Goal: Transaction & Acquisition: Purchase product/service

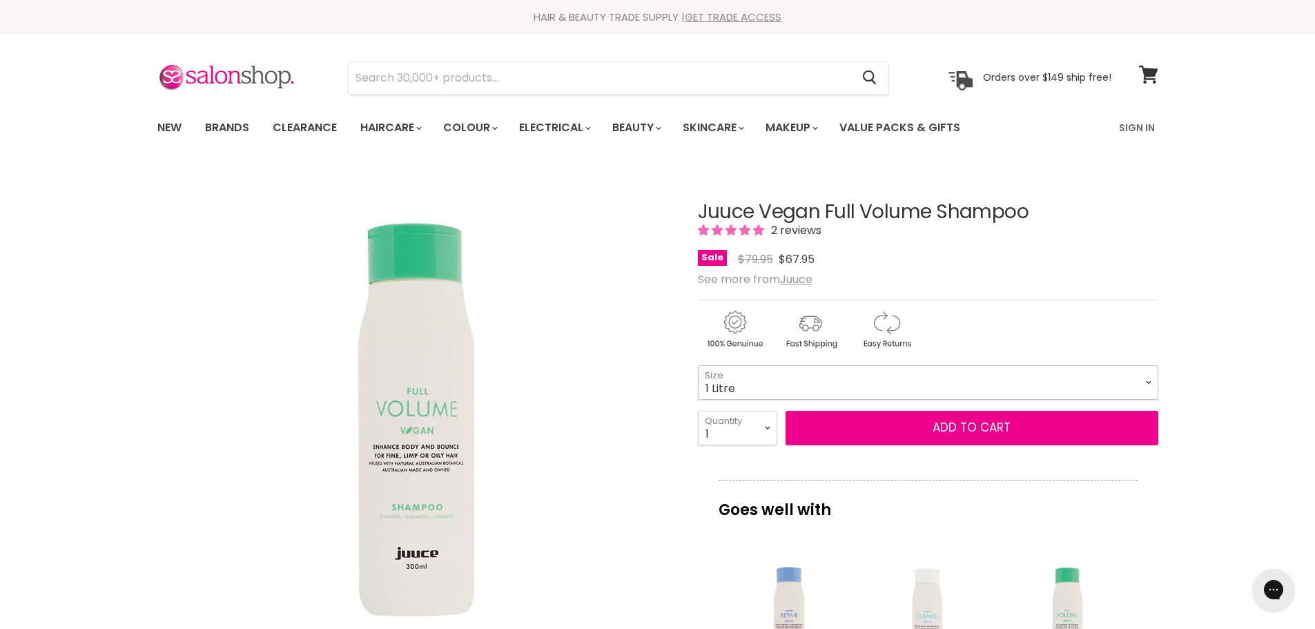
click at [830, 387] on select "300ml 1 Litre" at bounding box center [928, 382] width 460 height 35
click at [698, 365] on select "300ml 1 Litre" at bounding box center [928, 382] width 460 height 35
click at [761, 386] on select "300ml 1 Litre" at bounding box center [928, 382] width 460 height 35
click at [698, 365] on select "300ml 1 Litre" at bounding box center [928, 382] width 460 height 35
click at [755, 382] on select "300ml 1 Litre" at bounding box center [928, 382] width 460 height 35
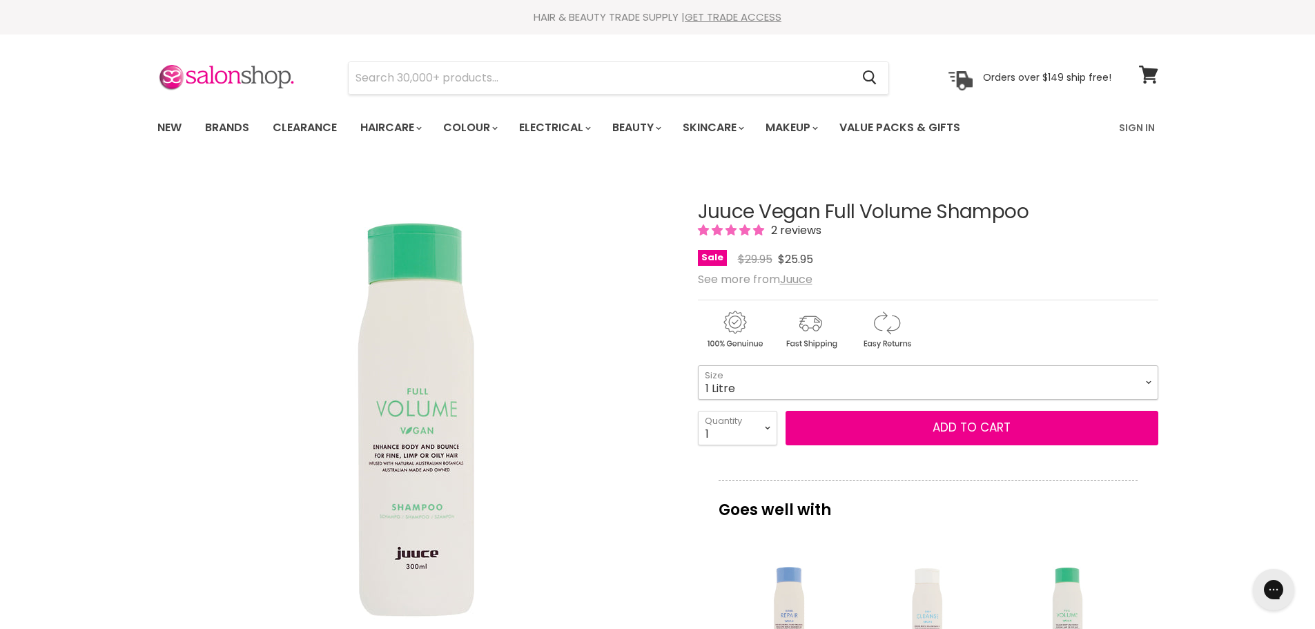
click at [698, 365] on select "300ml 1 Litre" at bounding box center [928, 382] width 460 height 35
select select "1 Litre"
